Goal: Task Accomplishment & Management: Complete application form

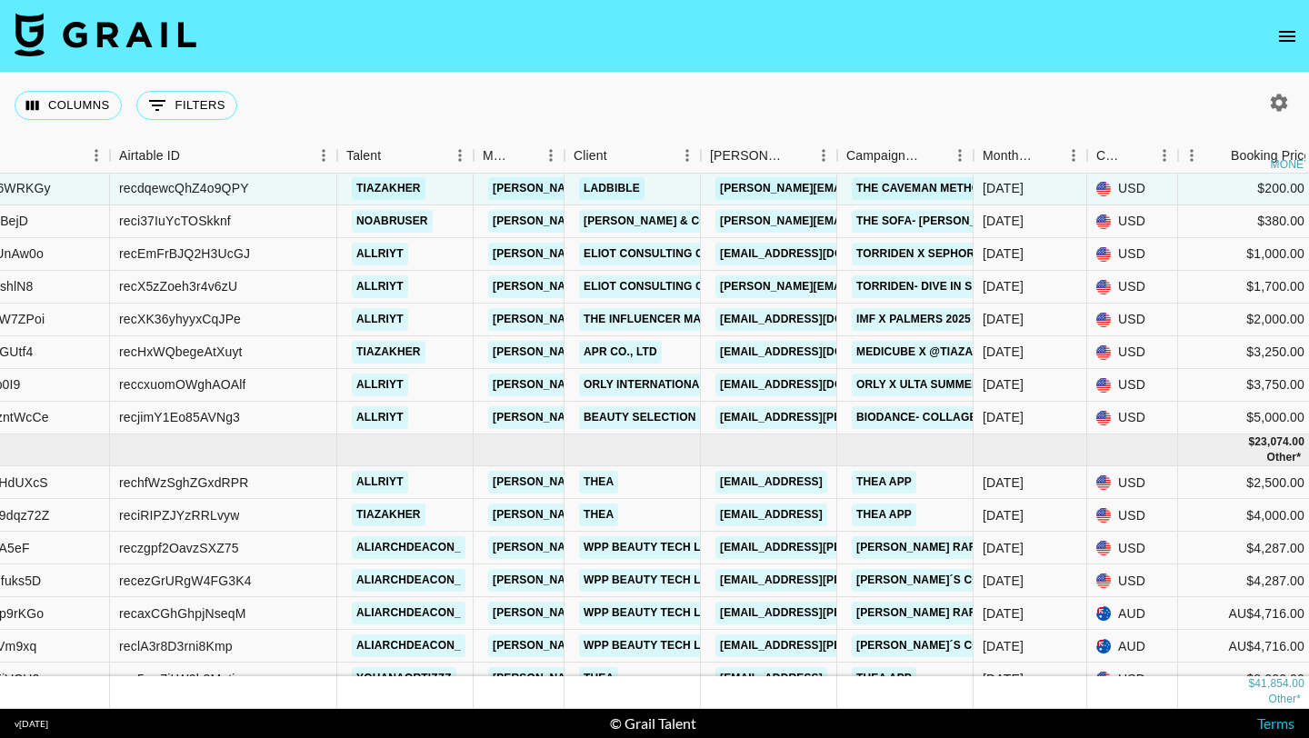
scroll to position [95, 267]
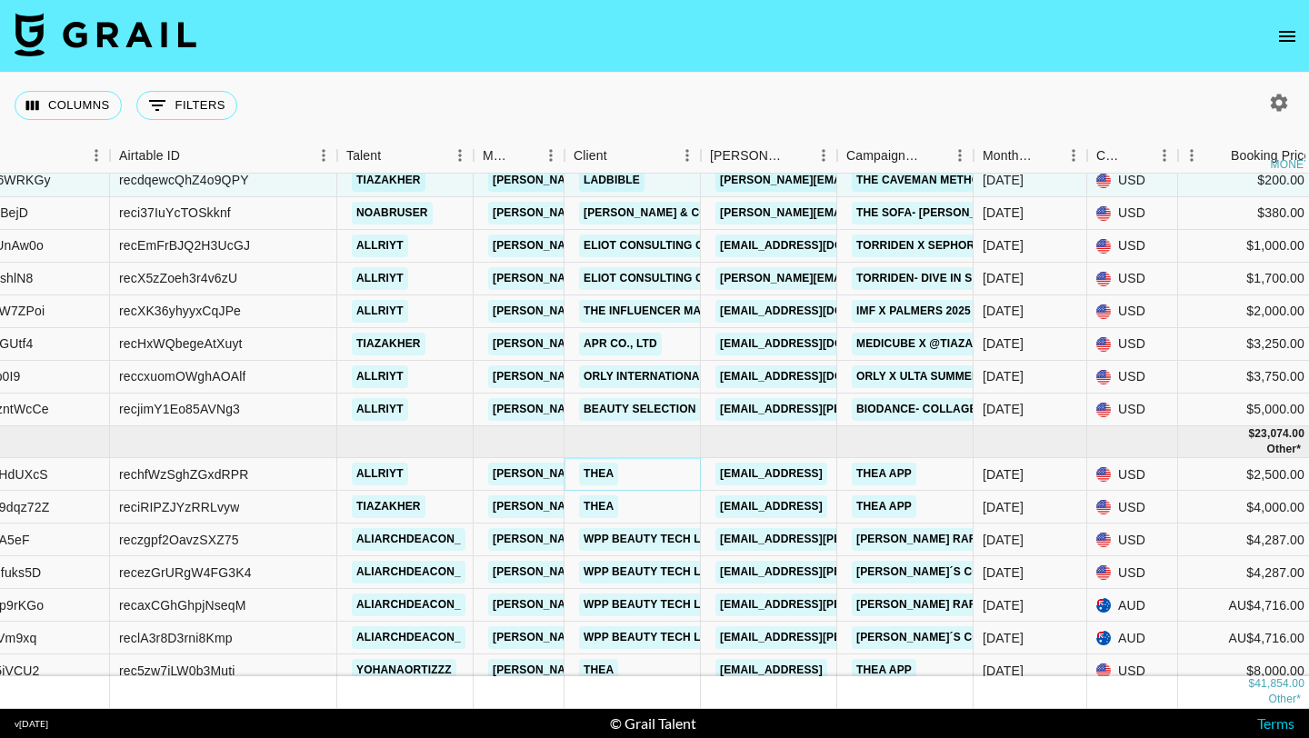
click at [600, 472] on link "Thea" at bounding box center [598, 474] width 39 height 23
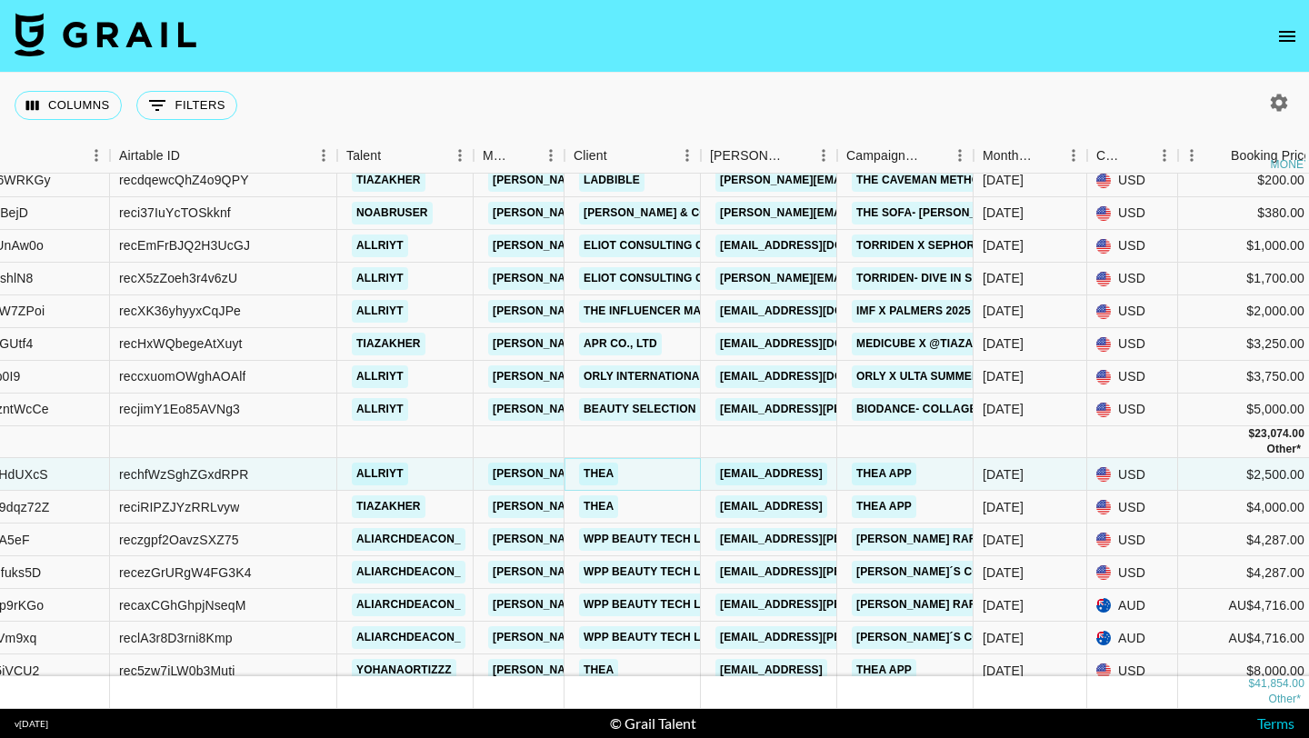
scroll to position [105, 267]
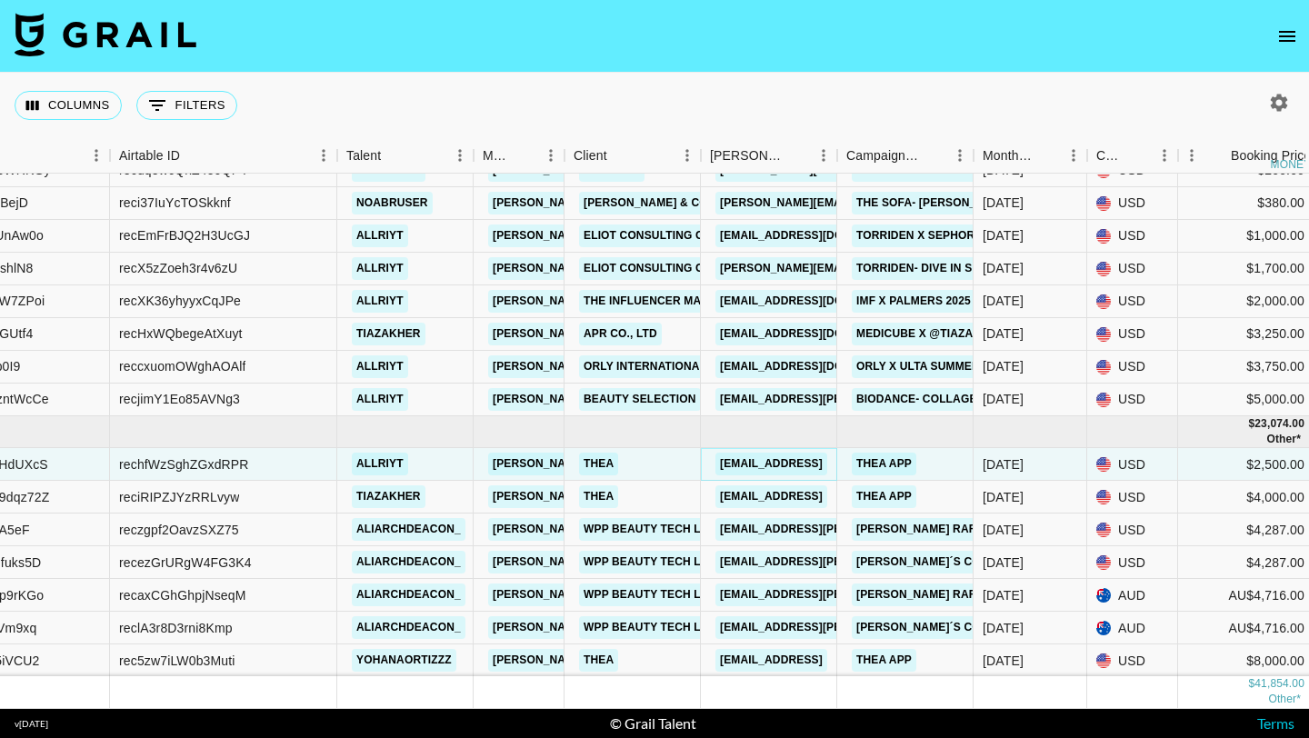
click at [772, 462] on link "sydney@hellothea.ai" at bounding box center [772, 464] width 112 height 23
click at [645, 529] on link "WPP Beauty Tech Labs" at bounding box center [654, 529] width 150 height 23
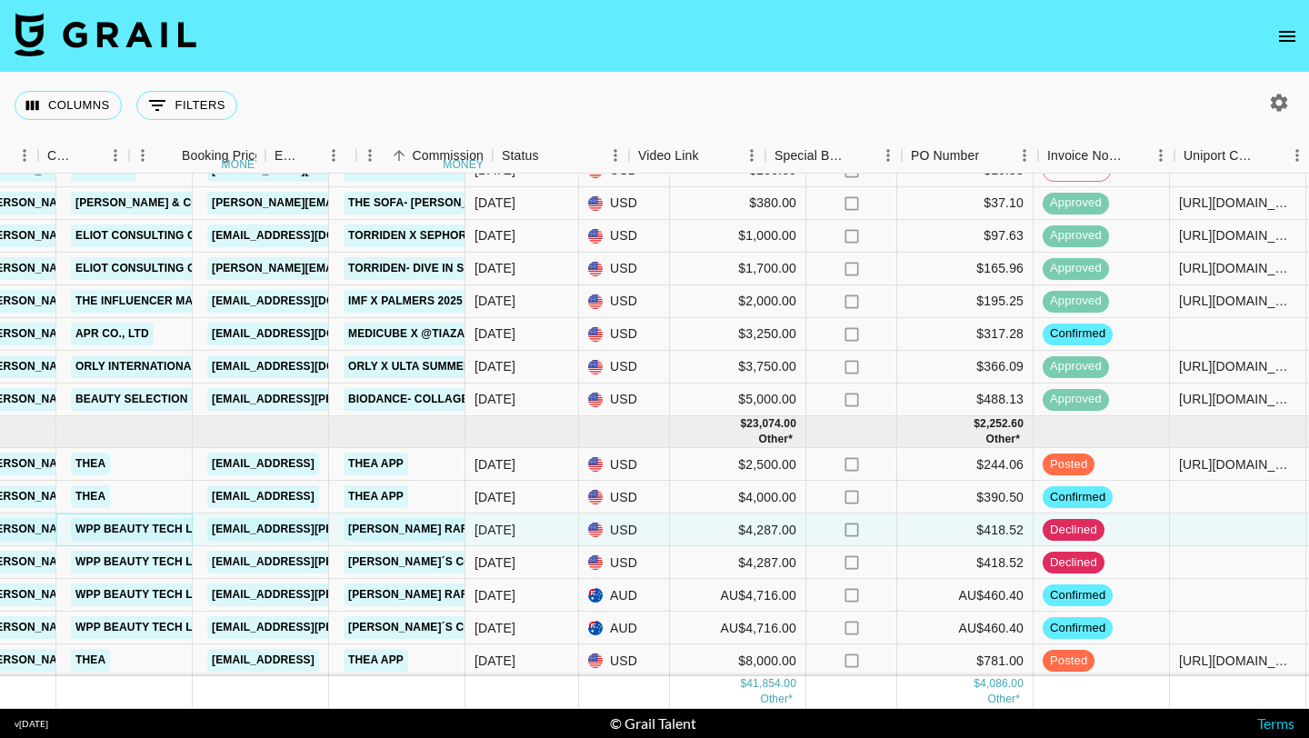
scroll to position [105, 1317]
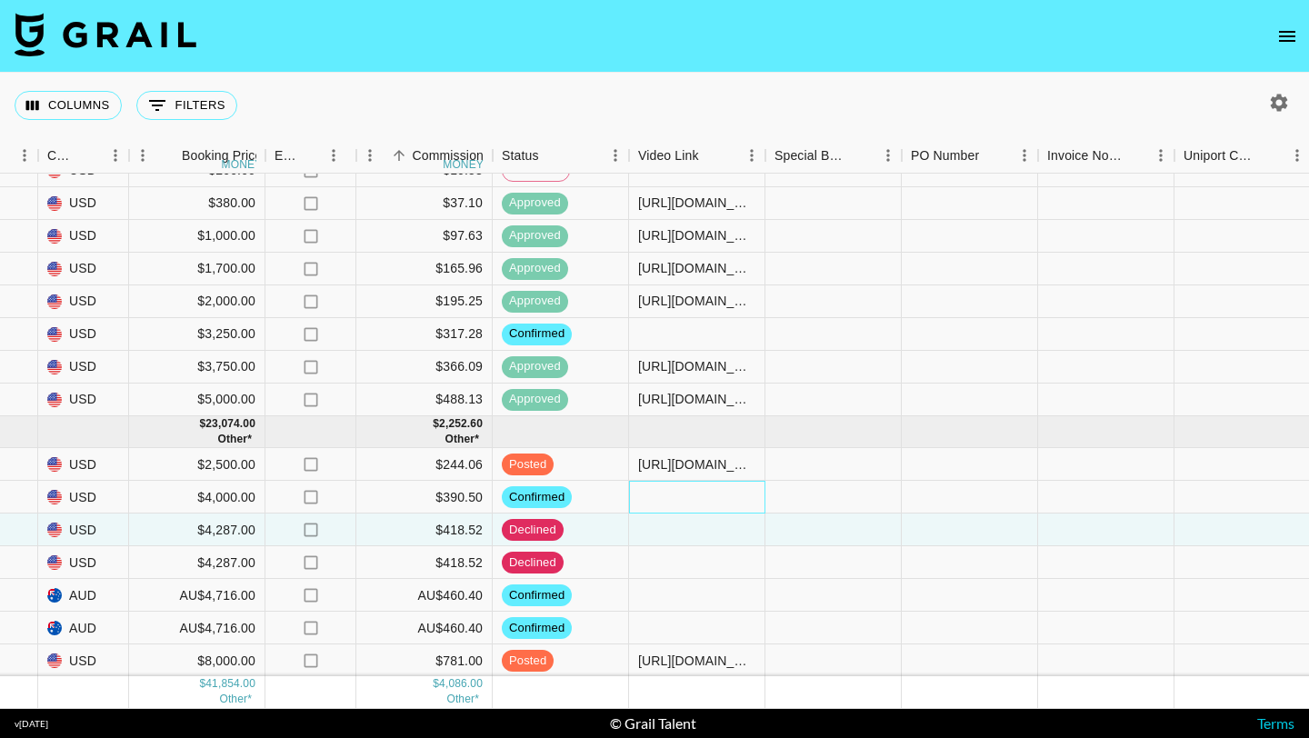
click at [722, 501] on div at bounding box center [697, 497] width 136 height 33
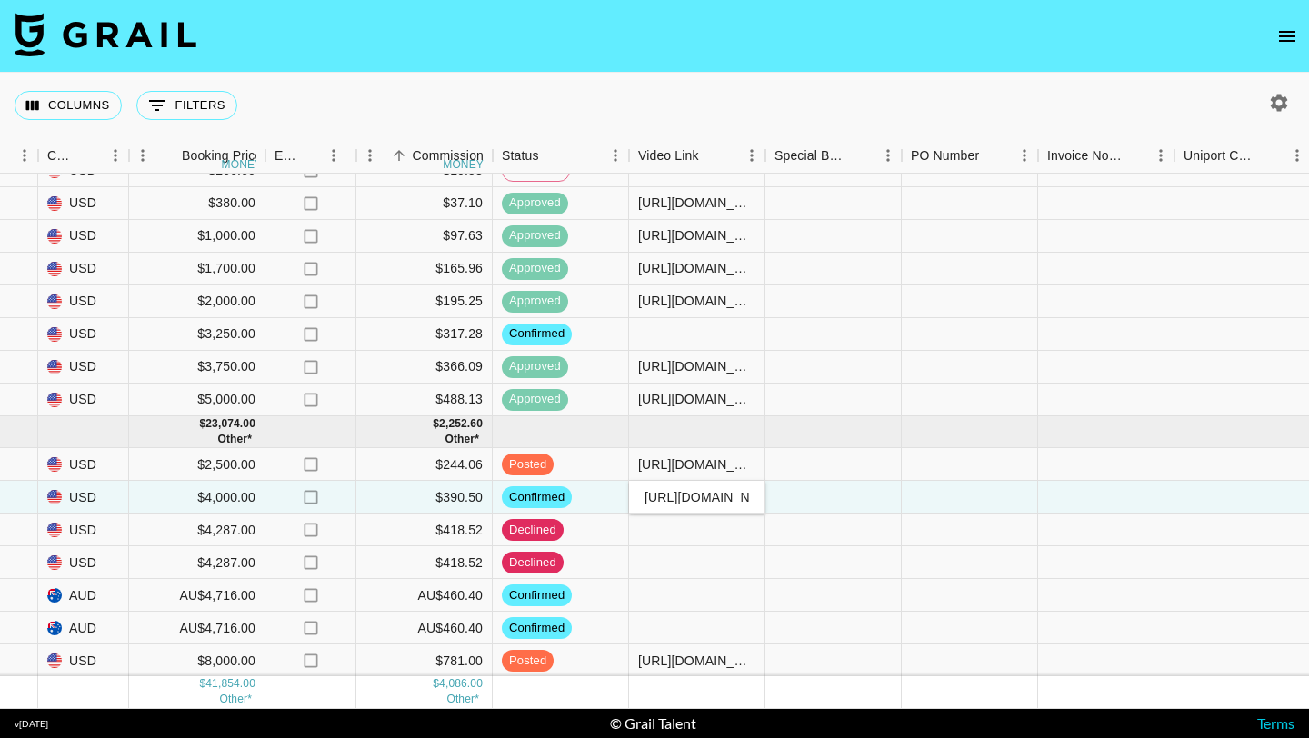
scroll to position [0, 269]
type input "https://www.tiktok.com/@tiazakher/video/7544474954855615751"
click at [819, 561] on div at bounding box center [834, 562] width 136 height 33
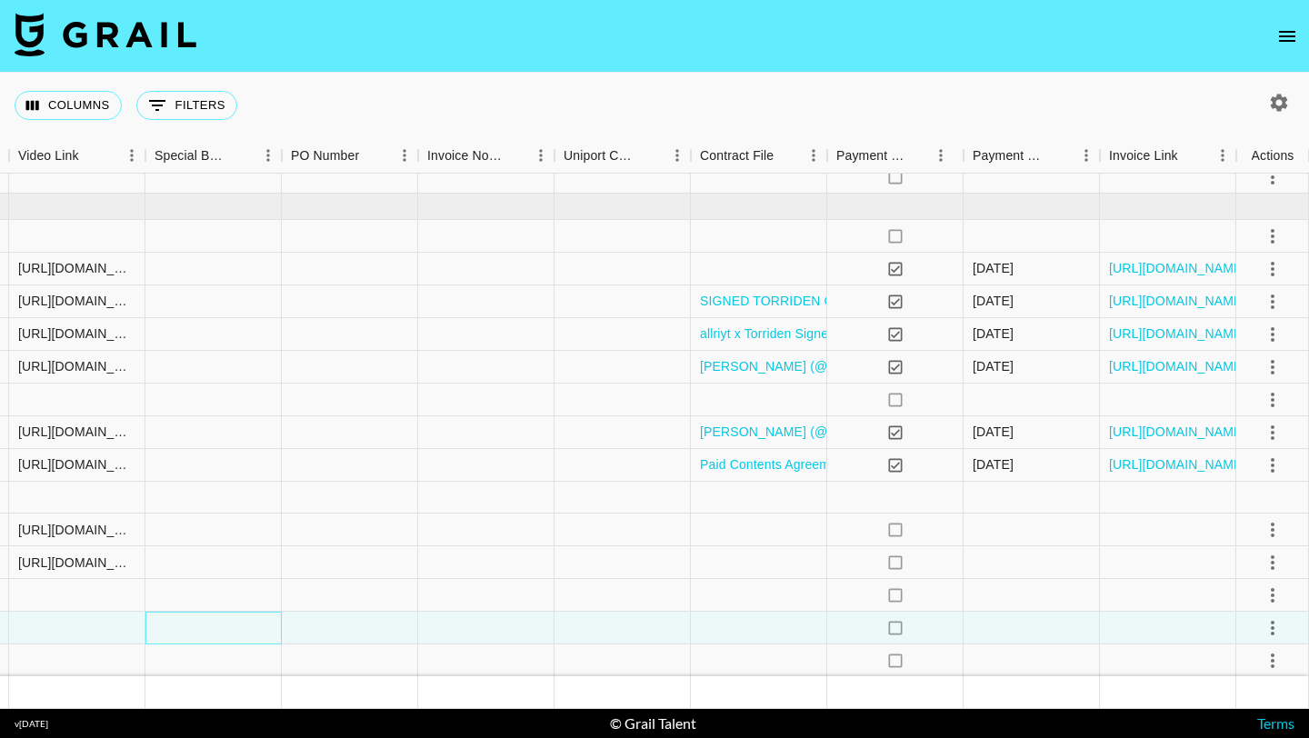
scroll to position [0, 1937]
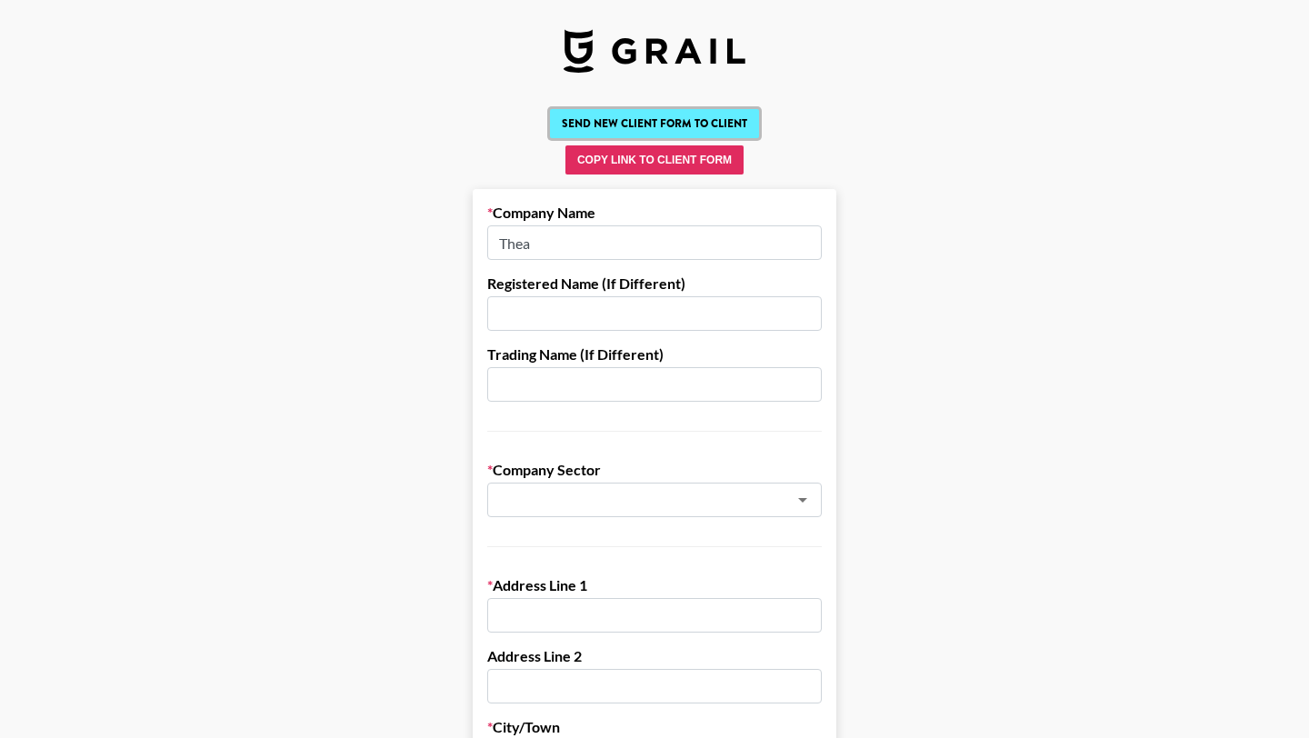
click at [712, 120] on button "Send New Client Form to Client" at bounding box center [654, 123] width 209 height 29
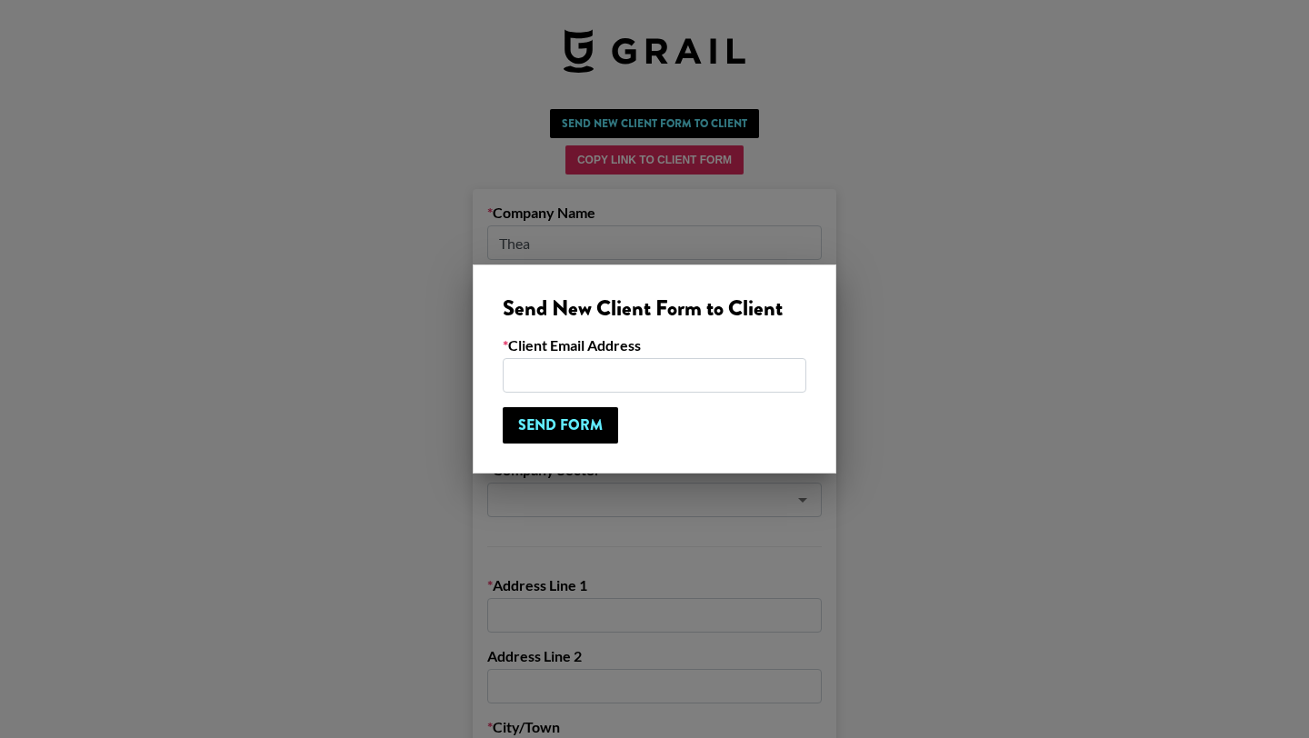
click at [583, 376] on input "email" at bounding box center [655, 375] width 304 height 35
paste input "sydney"
type input "sydney@hellothea.ai"
click at [574, 428] on input "Send Form" at bounding box center [560, 425] width 115 height 36
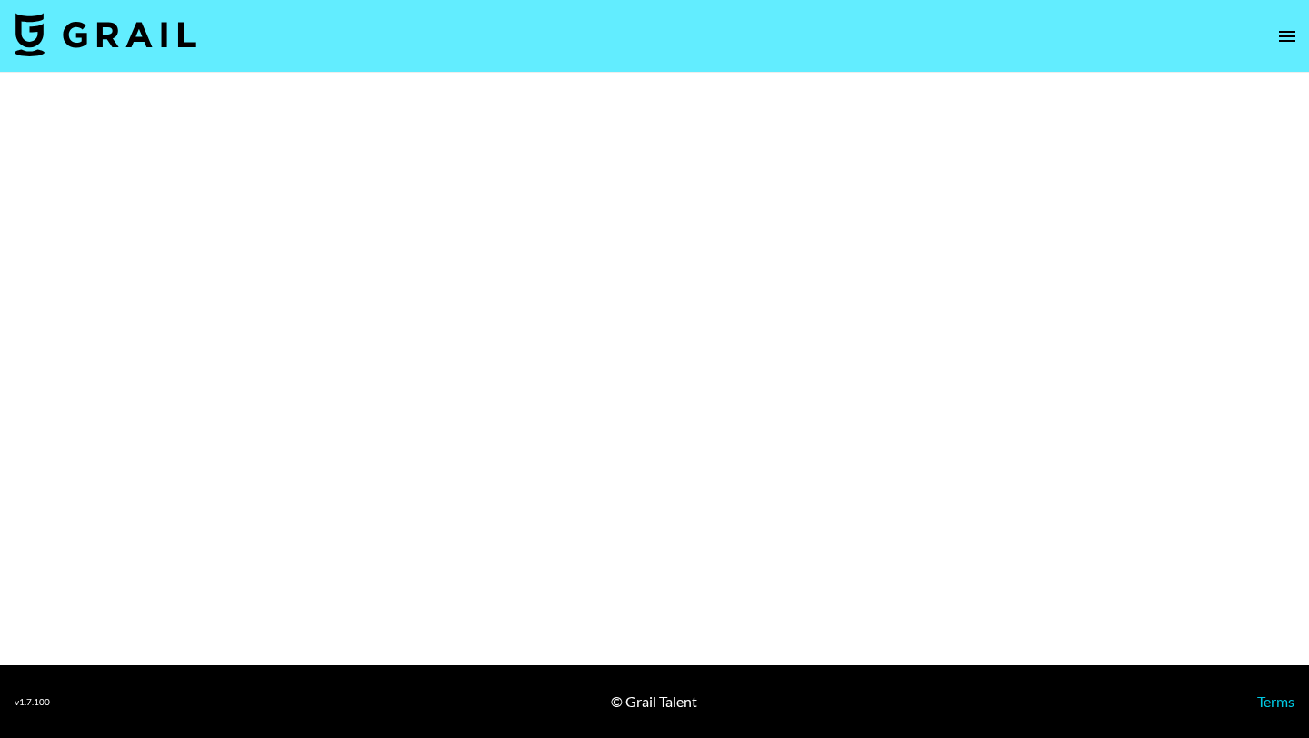
select select "Brand"
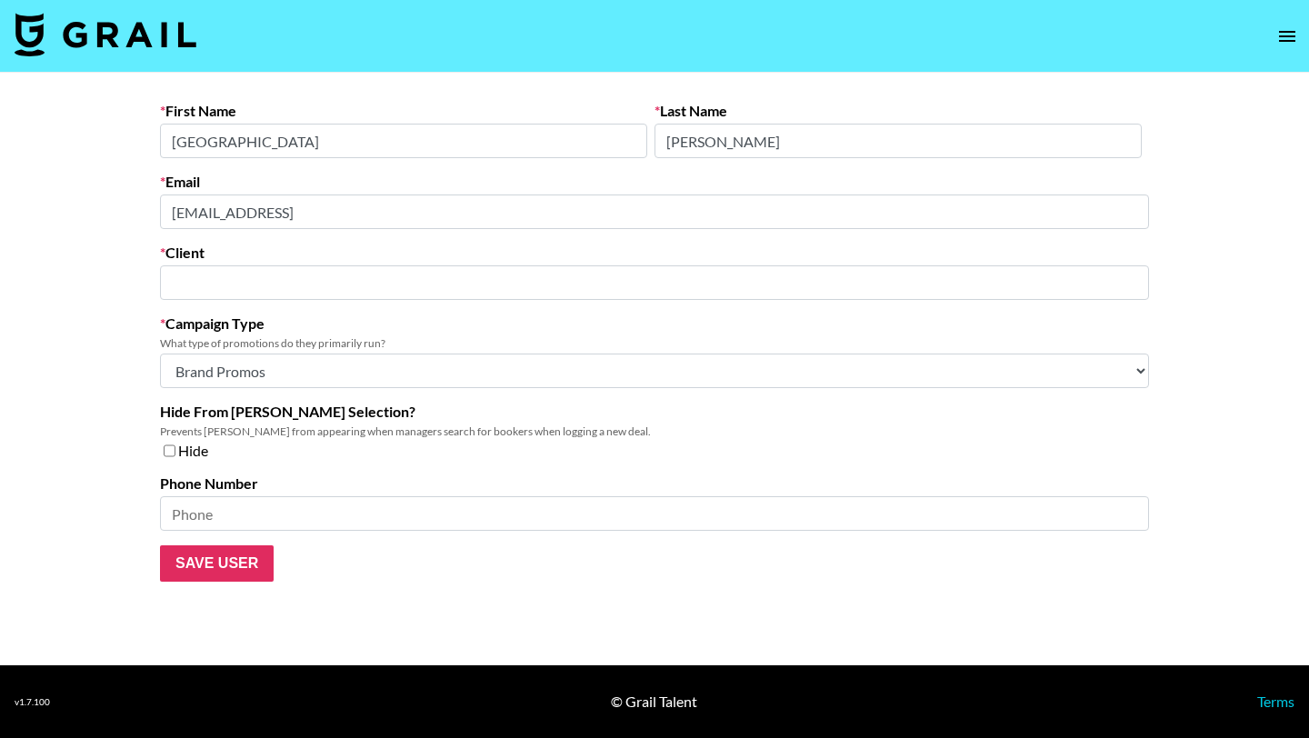
type input "Thea"
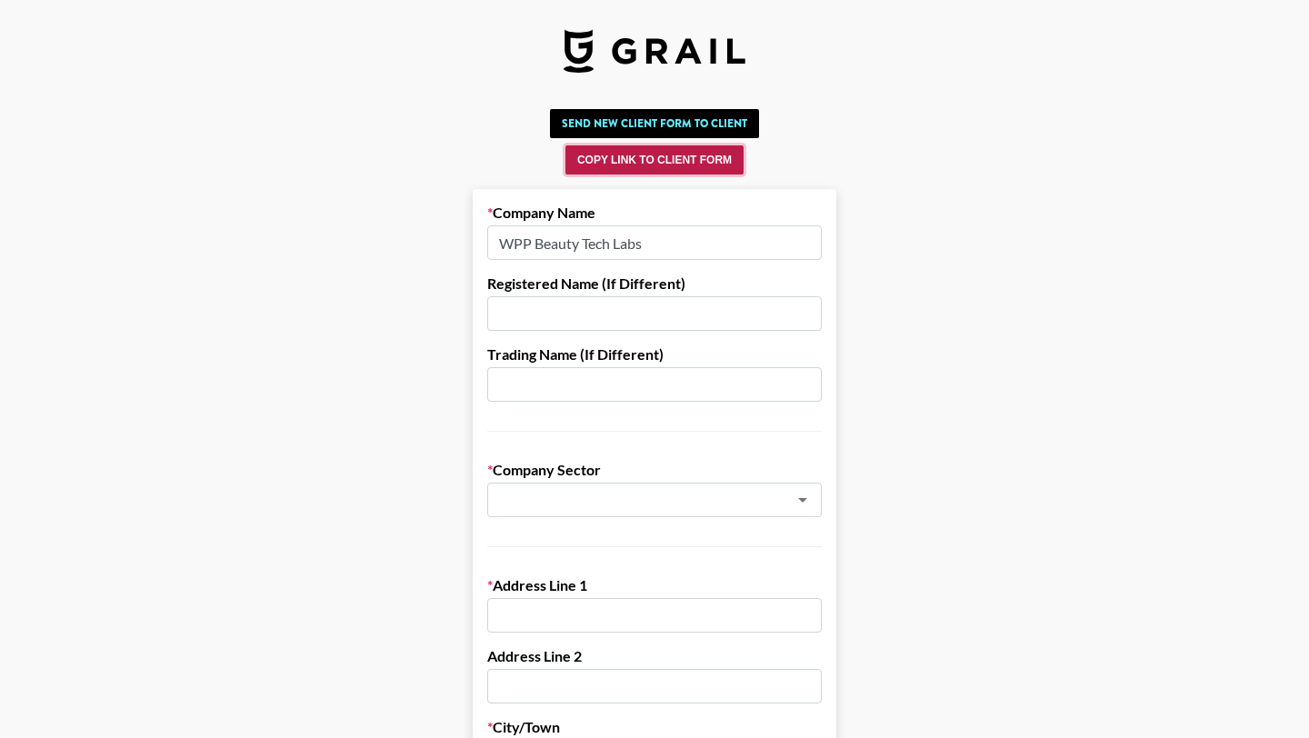
click at [640, 153] on button "Copy Link to Client Form" at bounding box center [655, 159] width 178 height 29
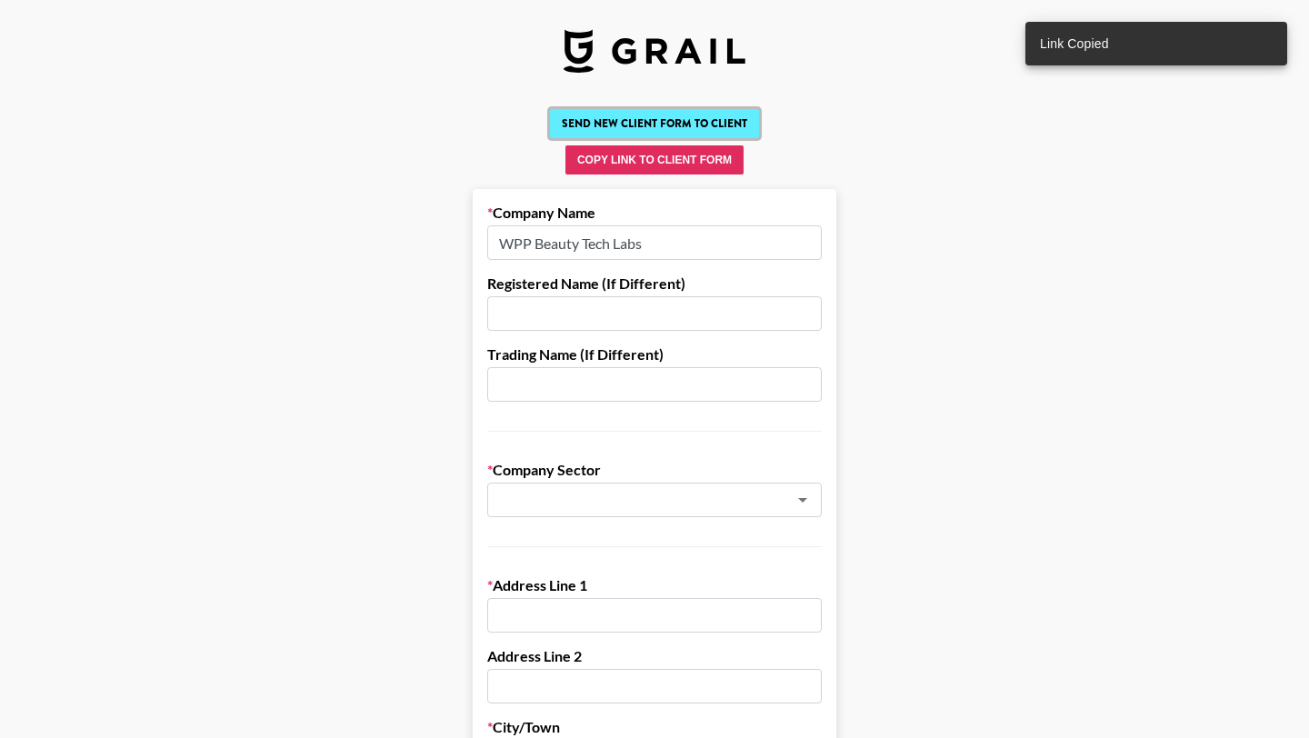
click at [623, 118] on button "Send New Client Form to Client" at bounding box center [654, 123] width 209 height 29
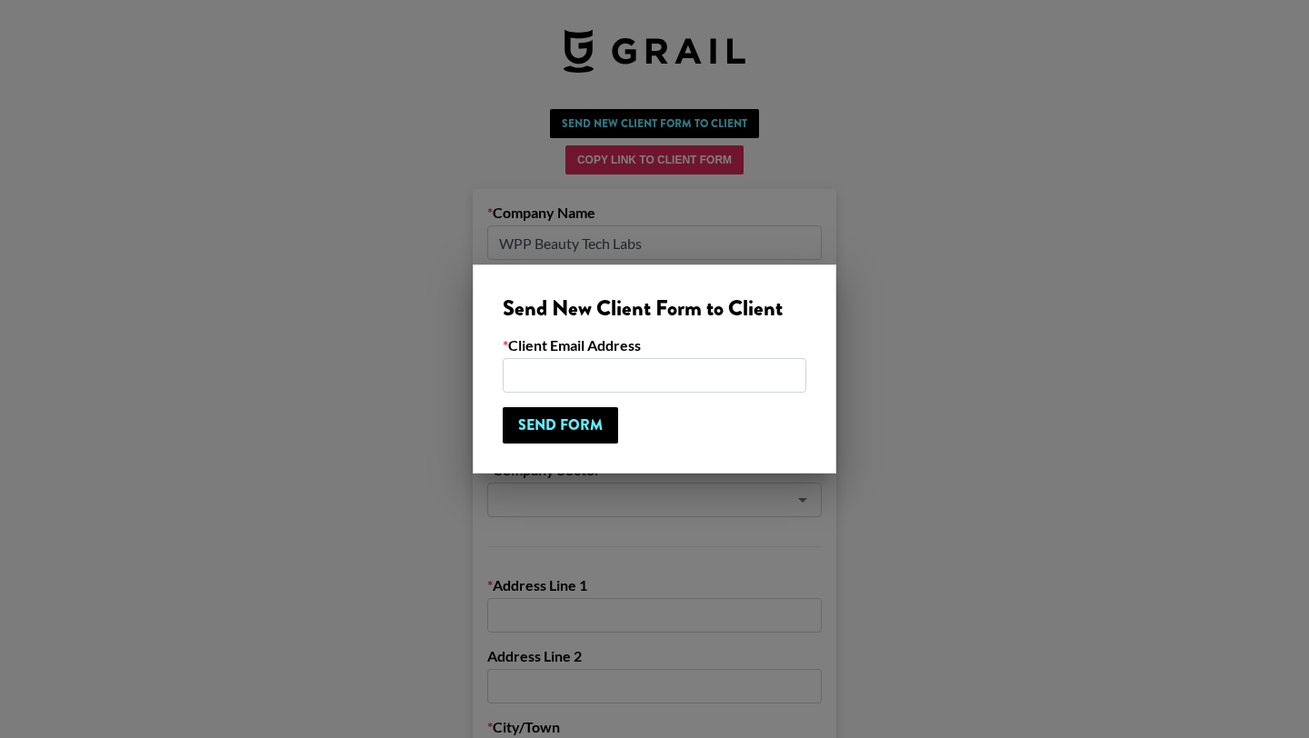
click at [589, 366] on input "email" at bounding box center [655, 375] width 304 height 35
type input "cheska.acosta@wppmedia.com"
click at [559, 425] on input "Send Form" at bounding box center [560, 425] width 115 height 36
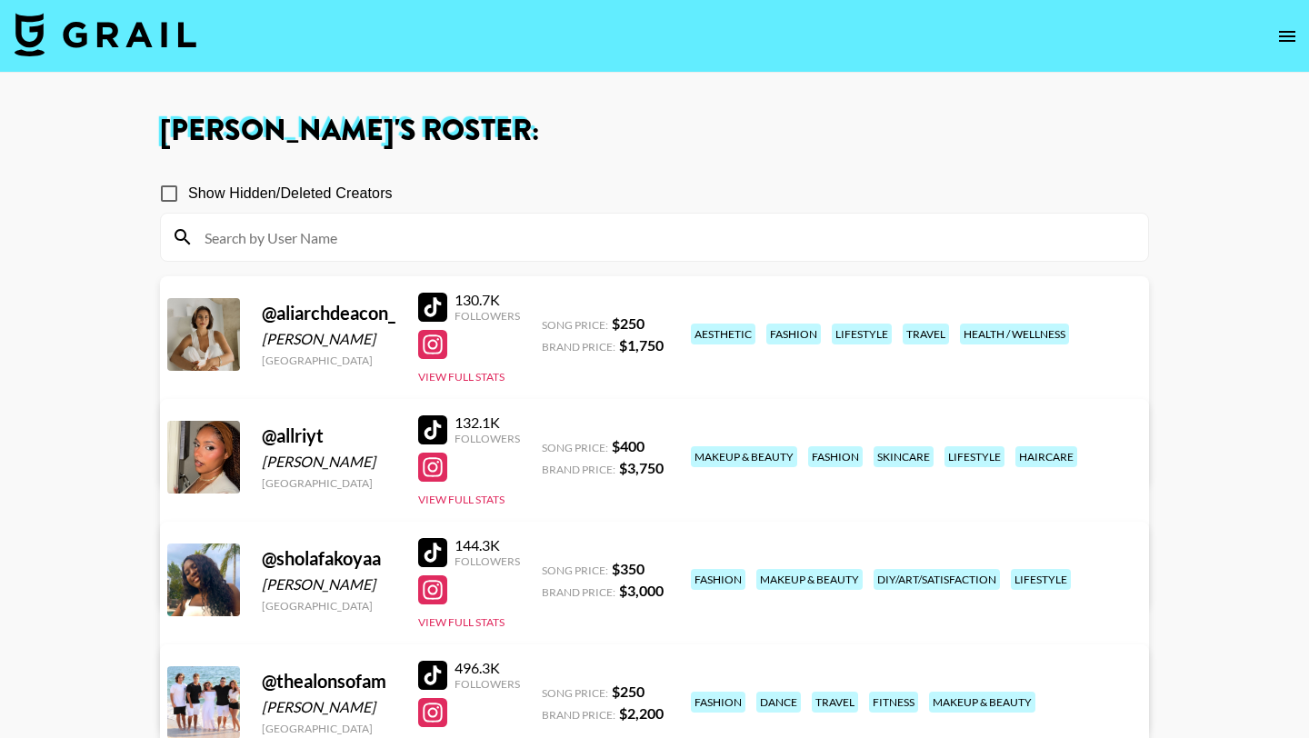
scroll to position [408, 0]
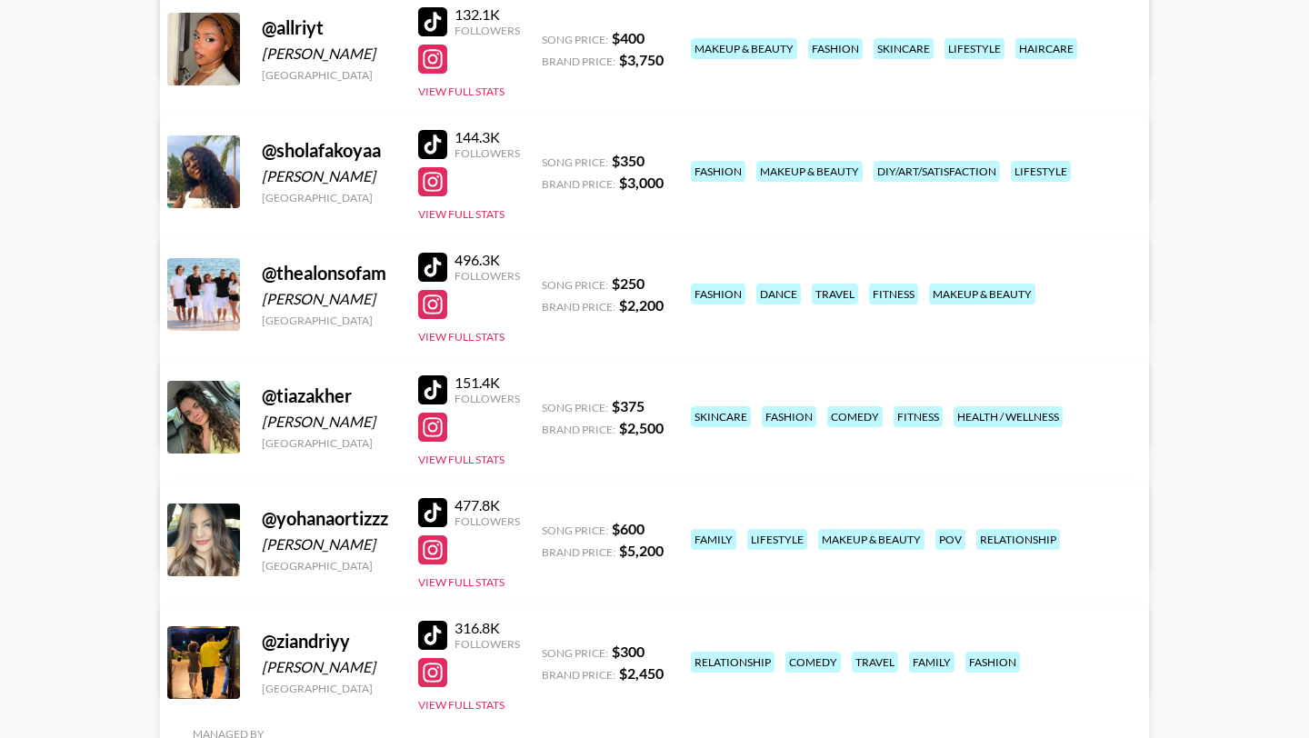
click at [424, 391] on div at bounding box center [432, 390] width 29 height 29
